Goal: Information Seeking & Learning: Learn about a topic

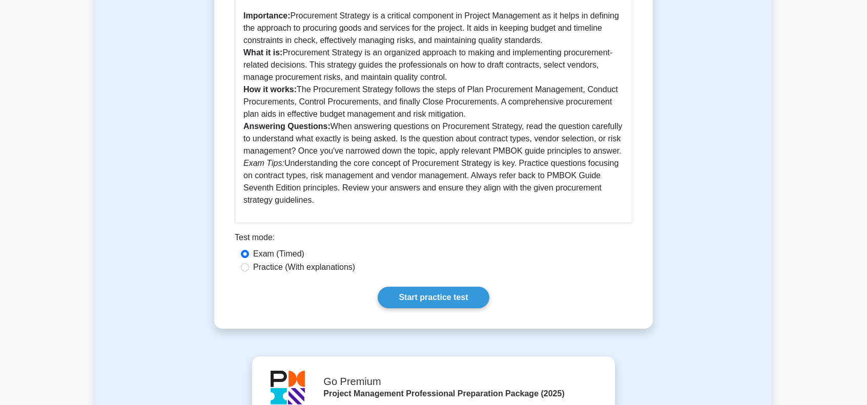
scroll to position [308, 0]
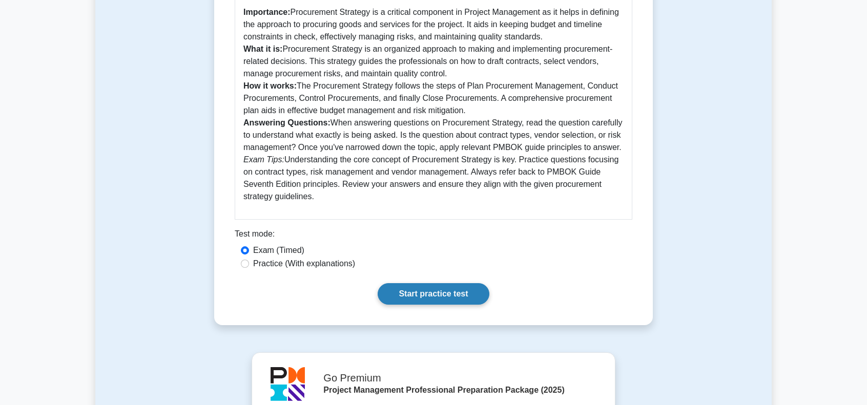
click at [440, 290] on link "Start practice test" at bounding box center [433, 294] width 111 height 22
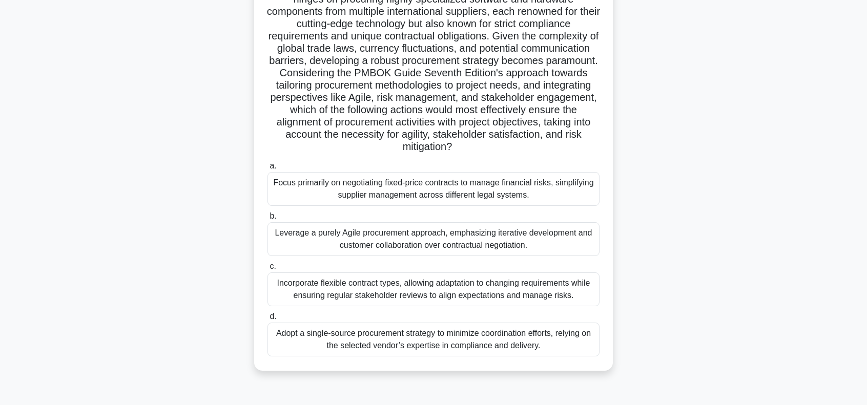
scroll to position [148, 0]
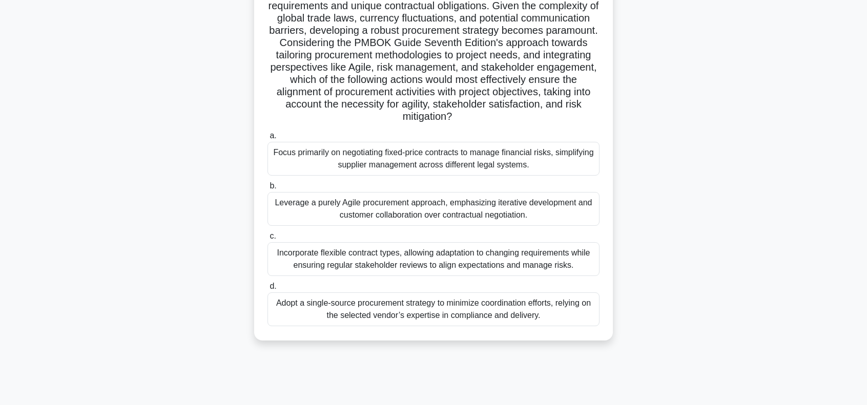
click at [359, 260] on div "Incorporate flexible contract types, allowing adaptation to changing requiremen…" at bounding box center [434, 259] width 332 height 34
click at [268, 240] on input "c. Incorporate flexible contract types, allowing adaptation to changing require…" at bounding box center [268, 236] width 0 height 7
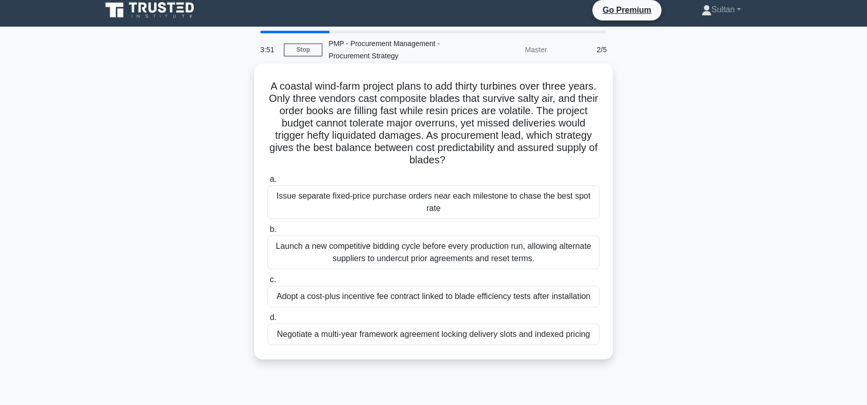
scroll to position [0, 0]
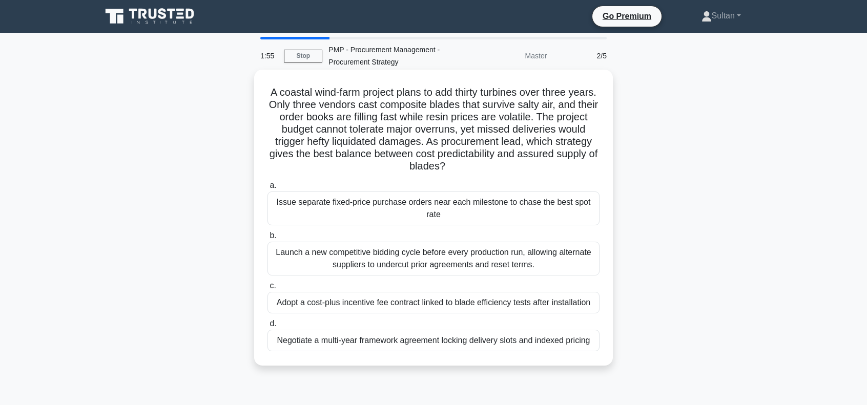
click at [359, 264] on div "Launch a new competitive bidding cycle before every production run, allowing al…" at bounding box center [434, 259] width 332 height 34
click at [268, 239] on input "b. Launch a new competitive bidding cycle before every production run, allowing…" at bounding box center [268, 236] width 0 height 7
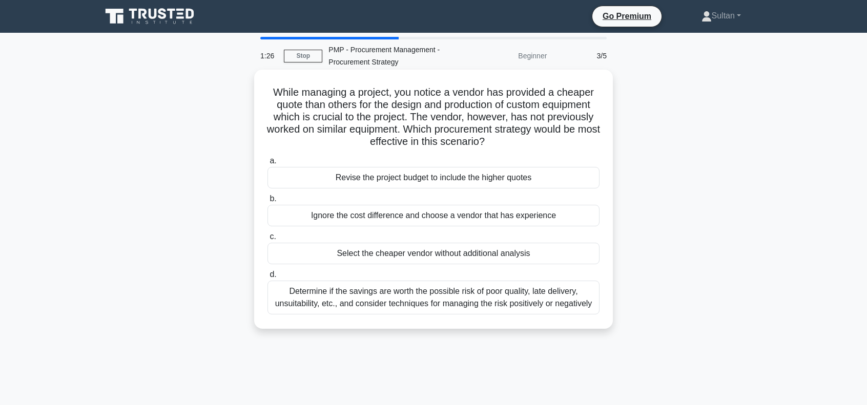
click at [362, 297] on div "Determine if the savings are worth the possible risk of poor quality, late deli…" at bounding box center [434, 298] width 332 height 34
click at [268, 278] on input "d. Determine if the savings are worth the possible risk of poor quality, late d…" at bounding box center [268, 275] width 0 height 7
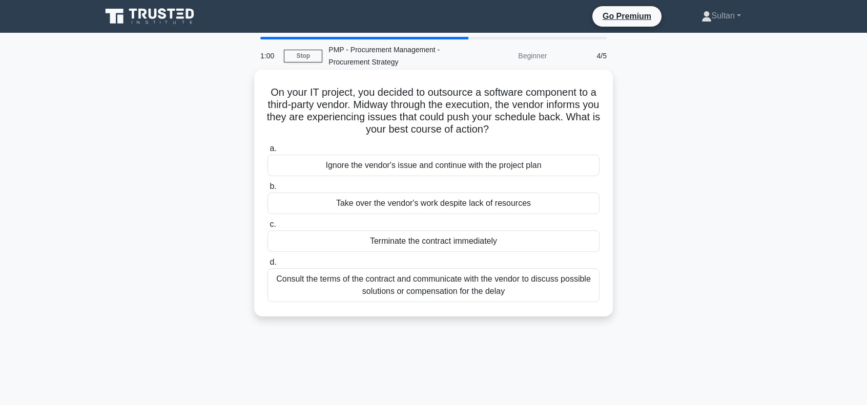
click at [484, 287] on div "Consult the terms of the contract and communicate with the vendor to discuss po…" at bounding box center [434, 286] width 332 height 34
click at [268, 266] on input "d. Consult the terms of the contract and communicate with the vendor to discuss…" at bounding box center [268, 262] width 0 height 7
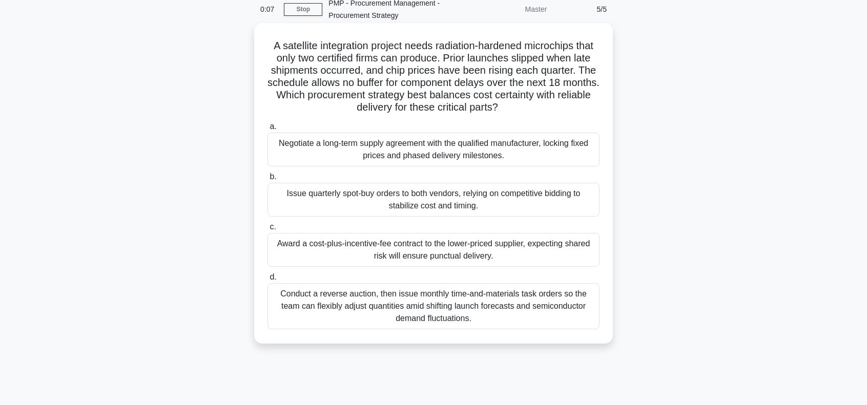
scroll to position [51, 0]
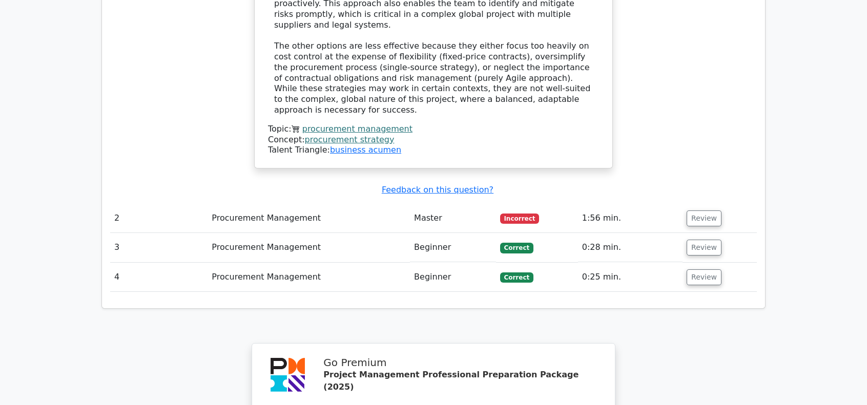
scroll to position [1384, 0]
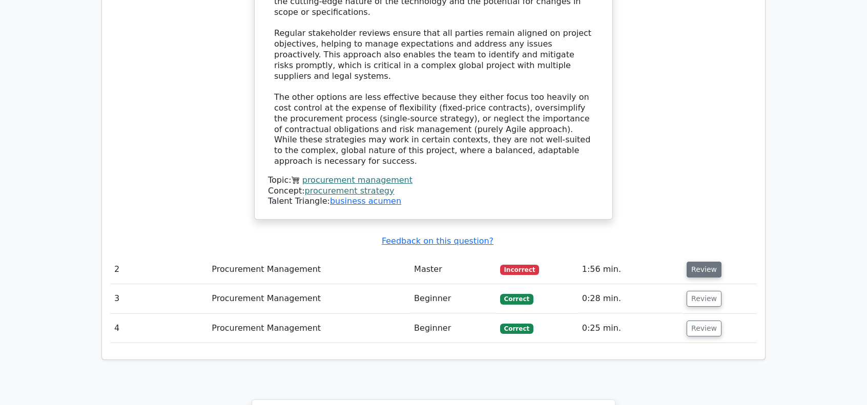
click at [696, 262] on button "Review" at bounding box center [704, 270] width 35 height 16
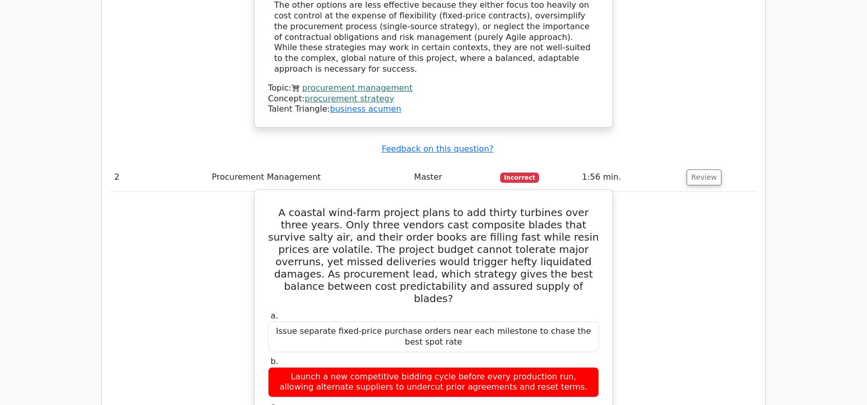
scroll to position [1487, 0]
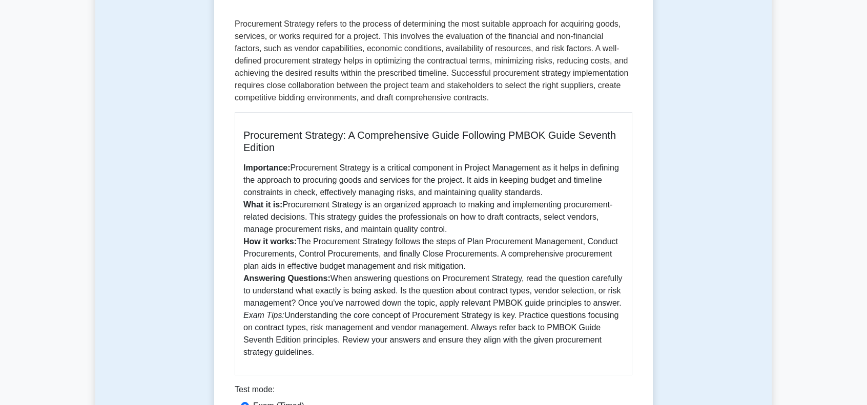
scroll to position [410, 0]
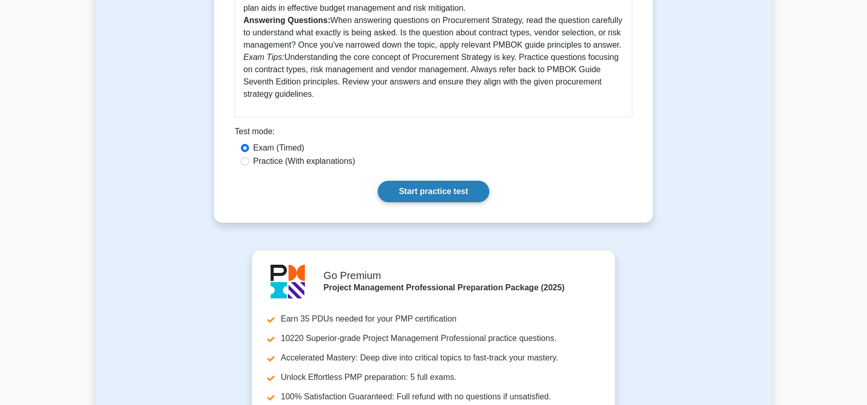
click at [414, 196] on link "Start practice test" at bounding box center [433, 192] width 111 height 22
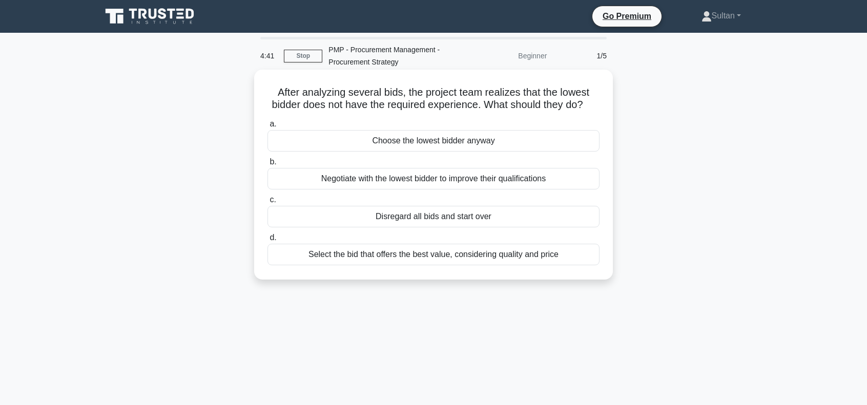
click at [414, 266] on div "Select the bid that offers the best value, considering quality and price" at bounding box center [434, 255] width 332 height 22
click at [268, 241] on input "d. Select the bid that offers the best value, considering quality and price" at bounding box center [268, 238] width 0 height 7
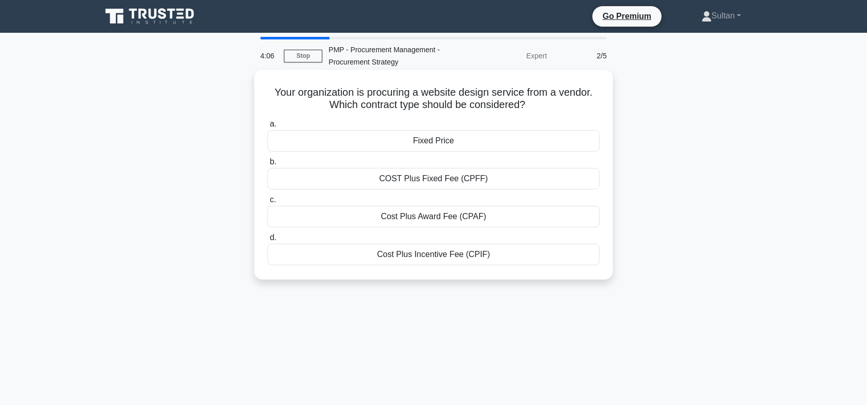
click at [437, 254] on div "Cost Plus Incentive Fee (CPIF)" at bounding box center [434, 255] width 332 height 22
click at [268, 241] on input "d. Cost Plus Incentive Fee (CPIF)" at bounding box center [268, 238] width 0 height 7
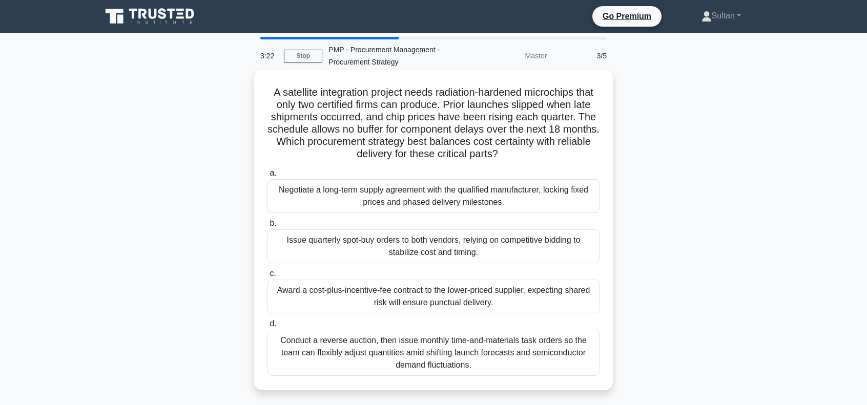
click at [349, 205] on div "Negotiate a long-term supply agreement with the qualified manufacturer, locking…" at bounding box center [434, 196] width 332 height 34
click at [268, 177] on input "a. Negotiate a long-term supply agreement with the qualified manufacturer, lock…" at bounding box center [268, 173] width 0 height 7
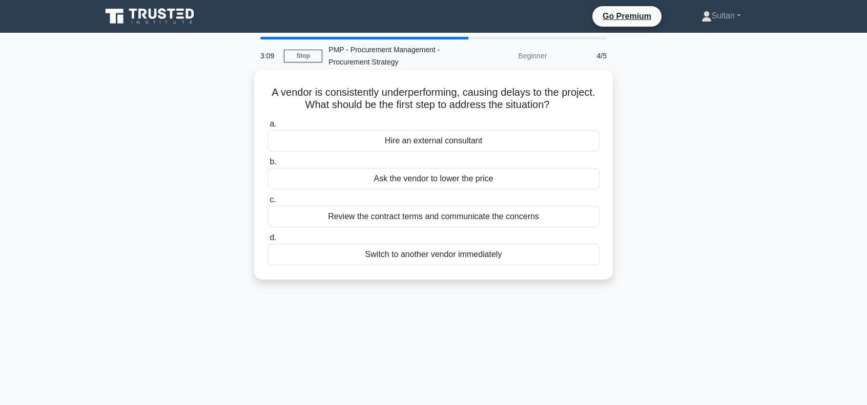
click at [438, 219] on div "Review the contract terms and communicate the concerns" at bounding box center [434, 217] width 332 height 22
click at [268, 204] on input "c. Review the contract terms and communicate the concerns" at bounding box center [268, 200] width 0 height 7
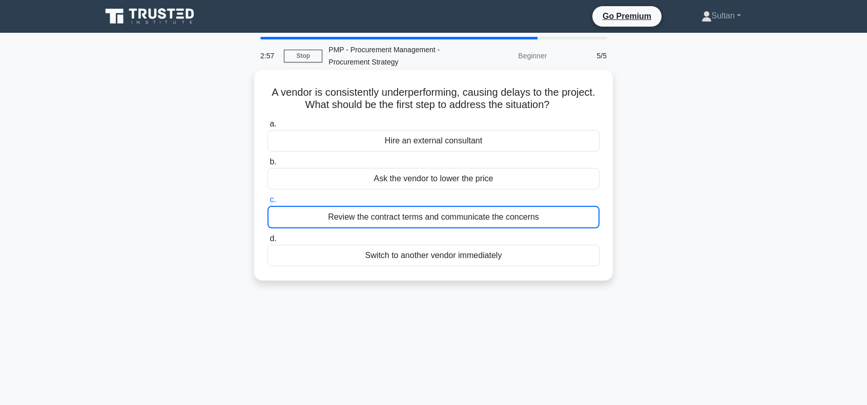
click at [429, 216] on div "Review the contract terms and communicate the concerns" at bounding box center [434, 217] width 332 height 23
click at [268, 204] on input "c. Review the contract terms and communicate the concerns" at bounding box center [268, 200] width 0 height 7
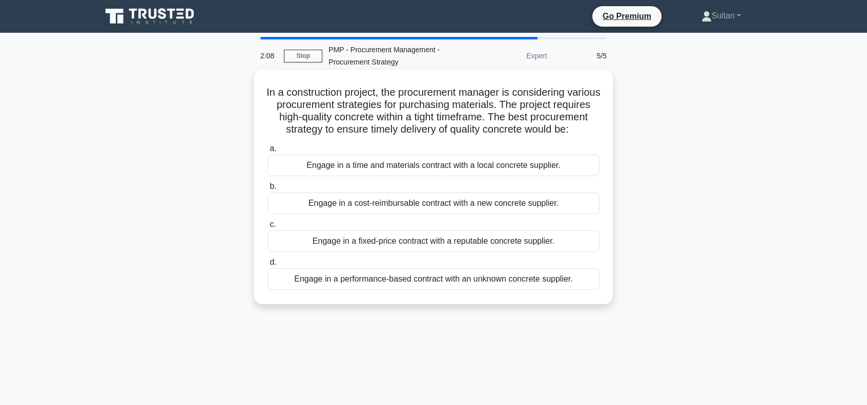
click at [465, 252] on div "Engage in a fixed-price contract with a reputable concrete supplier." at bounding box center [434, 242] width 332 height 22
click at [268, 228] on input "c. Engage in a fixed-price contract with a reputable concrete supplier." at bounding box center [268, 224] width 0 height 7
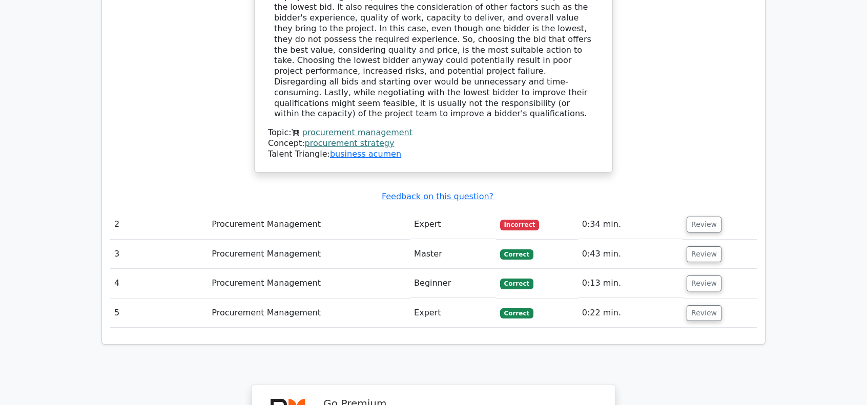
scroll to position [1077, 0]
click at [694, 216] on button "Review" at bounding box center [704, 224] width 35 height 16
